Goal: Task Accomplishment & Management: Complete application form

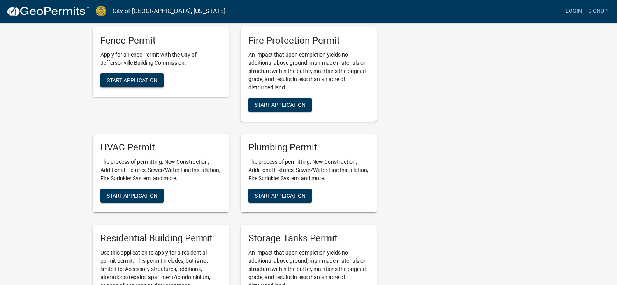
scroll to position [234, 0]
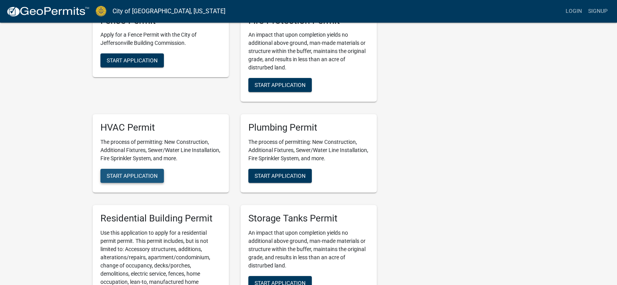
click at [135, 177] on span "Start Application" at bounding box center [132, 175] width 51 height 6
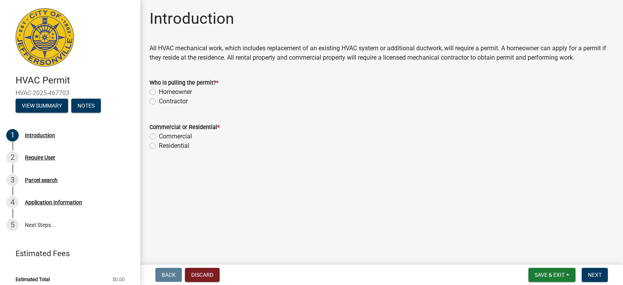
click at [159, 101] on label "Contractor" at bounding box center [173, 101] width 29 height 9
click at [159, 101] on input "Contractor" at bounding box center [161, 99] width 5 height 5
radio input "true"
click at [159, 143] on label "Residential" at bounding box center [174, 145] width 30 height 9
click at [159, 143] on input "Residential" at bounding box center [161, 143] width 5 height 5
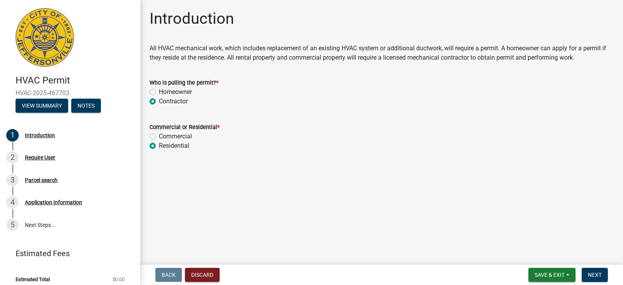
radio input "true"
click at [592, 276] on span "Next" at bounding box center [595, 274] width 14 height 6
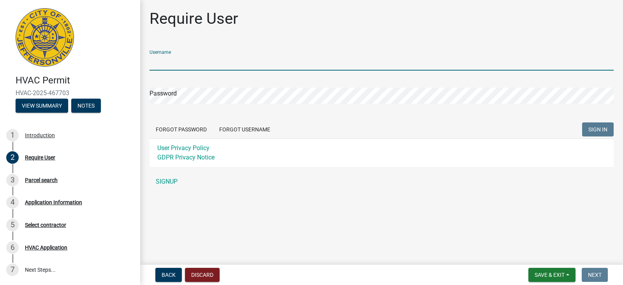
click at [177, 60] on input "Username" at bounding box center [381, 62] width 464 height 16
type input "[PERSON_NAME]"
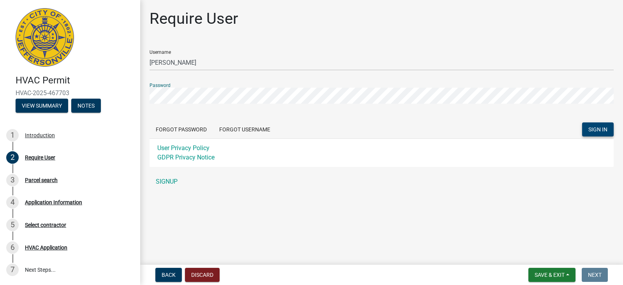
click at [594, 128] on span "SIGN IN" at bounding box center [597, 129] width 19 height 6
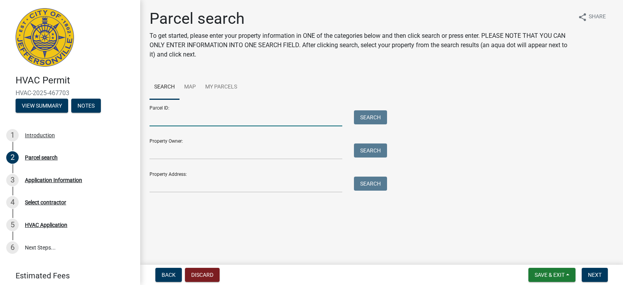
click at [183, 117] on input "Parcel ID:" at bounding box center [245, 118] width 193 height 16
click at [169, 124] on input "Parcel ID:" at bounding box center [245, 118] width 193 height 16
type input "1532 Waverly Rd"
click at [371, 116] on button "Search" at bounding box center [370, 117] width 33 height 14
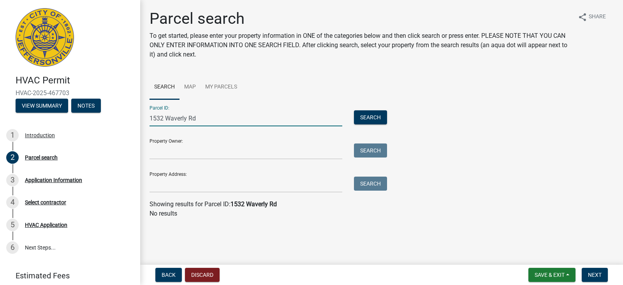
drag, startPoint x: 234, startPoint y: 118, endPoint x: 147, endPoint y: 119, distance: 87.6
click at [147, 119] on div "1532 Waverly Rd" at bounding box center [246, 118] width 204 height 16
click at [175, 186] on input "Property Address:" at bounding box center [245, 184] width 193 height 16
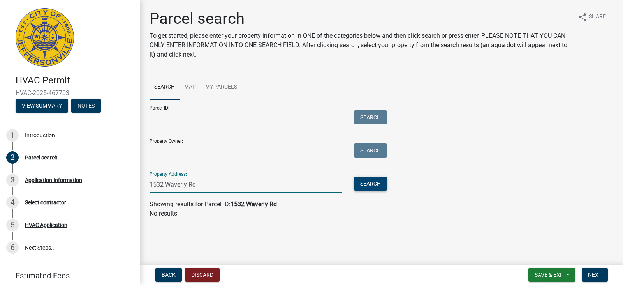
type input "1532 Waverly Rd"
click at [374, 185] on button "Search" at bounding box center [370, 183] width 33 height 14
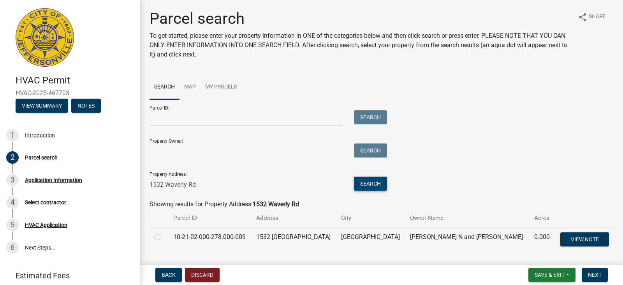
scroll to position [22, 0]
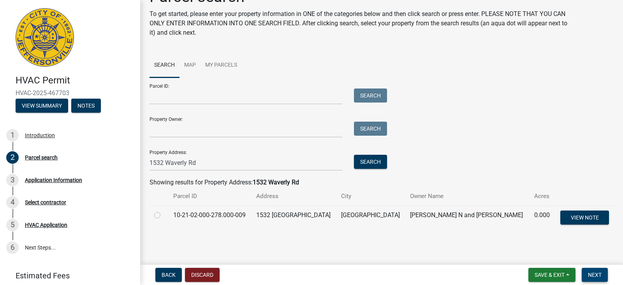
click at [598, 275] on span "Next" at bounding box center [595, 274] width 14 height 6
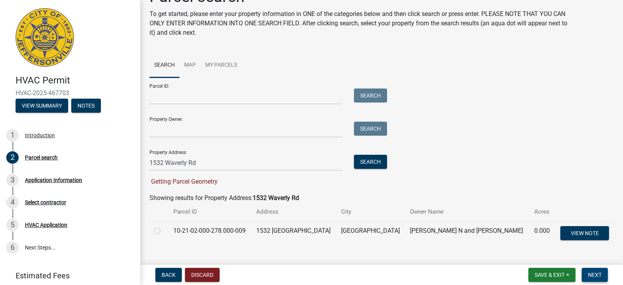
scroll to position [37, 0]
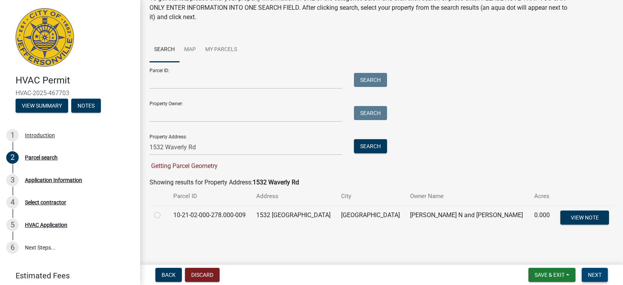
click at [597, 274] on span "Next" at bounding box center [595, 274] width 14 height 6
click at [586, 218] on span "View Note" at bounding box center [584, 217] width 28 height 6
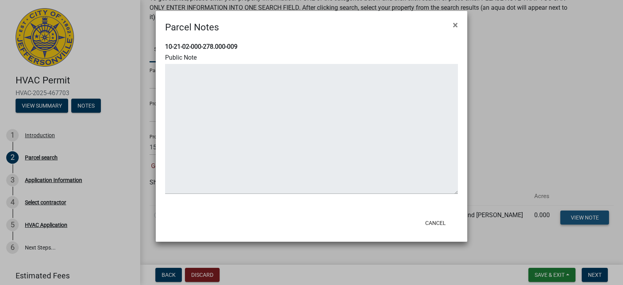
type textarea "ELECTRIC ALTERATION PERMIT WAS FOR MOVING SERVICE ONLY, NEED PERMIT FOR NEW 200…"
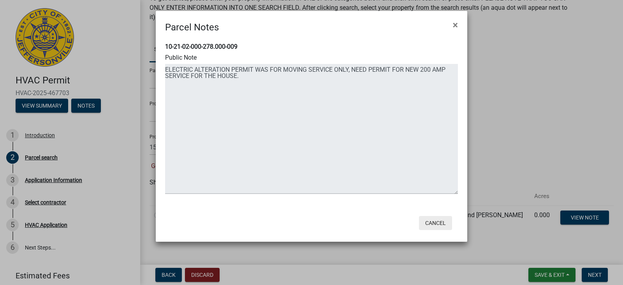
click at [433, 220] on button "Cancel" at bounding box center [435, 223] width 33 height 14
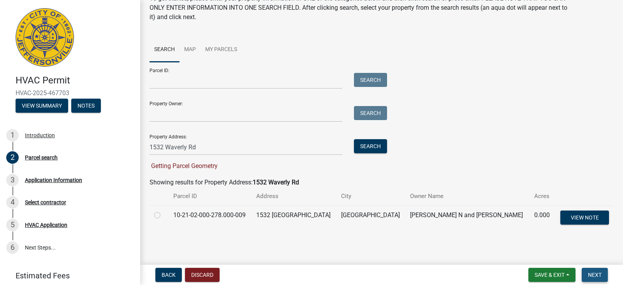
click at [596, 274] on span "Next" at bounding box center [595, 274] width 14 height 6
click at [204, 165] on span "Getting Parcel Geometry" at bounding box center [183, 165] width 68 height 7
click at [598, 274] on span "Next" at bounding box center [595, 274] width 14 height 6
click at [595, 277] on span "Next" at bounding box center [595, 274] width 14 height 6
